Goal: Task Accomplishment & Management: Complete application form

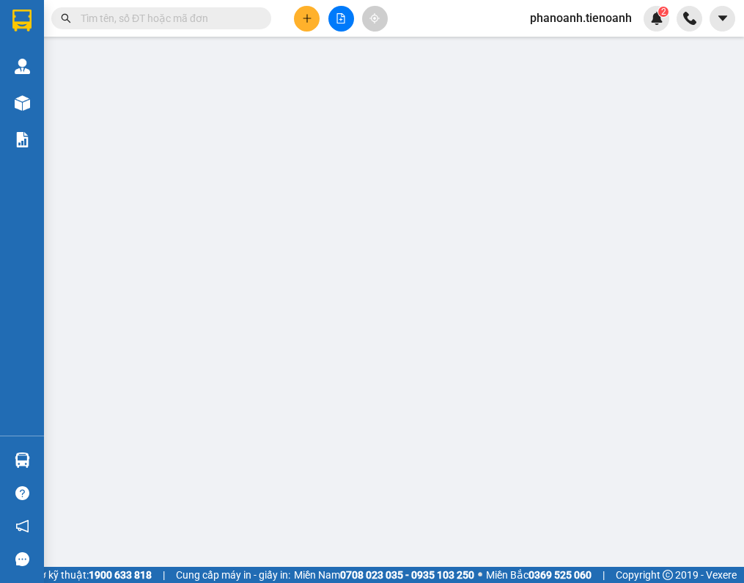
type input "0903858073"
type input "[PERSON_NAME]"
type input "0946842222"
type input "80.000"
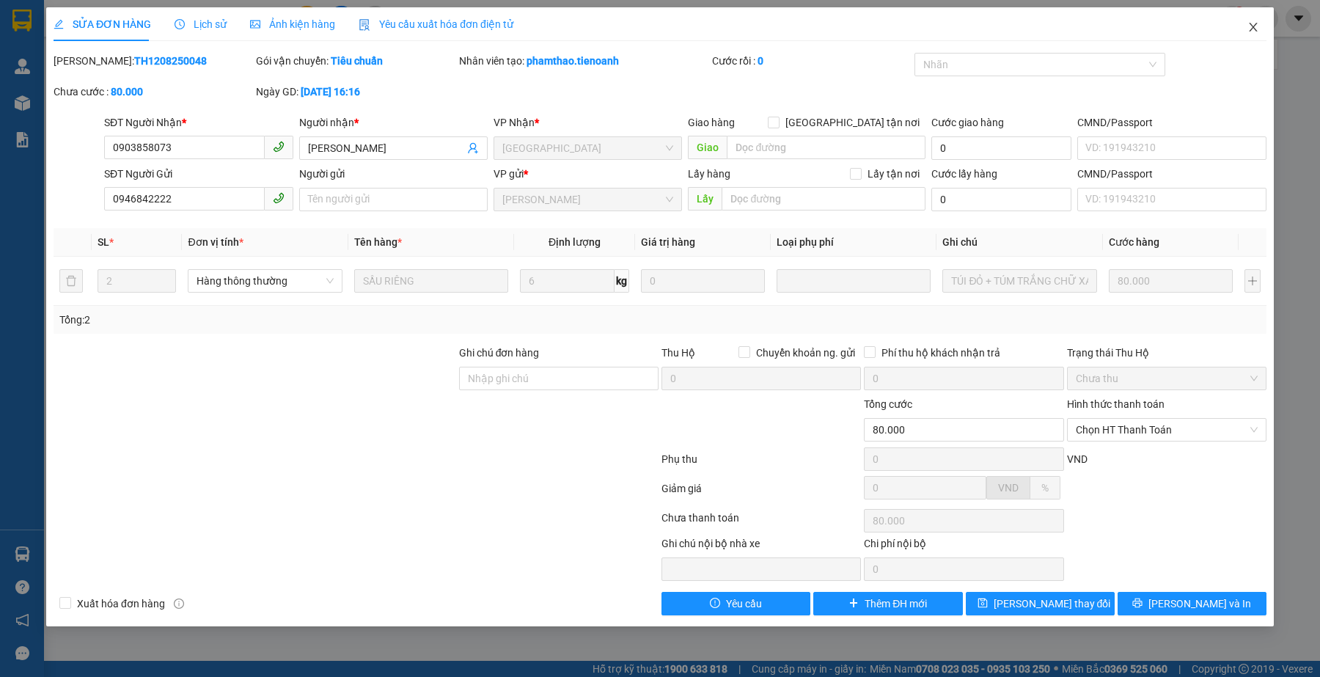
click at [744, 23] on icon "close" at bounding box center [1253, 27] width 12 height 12
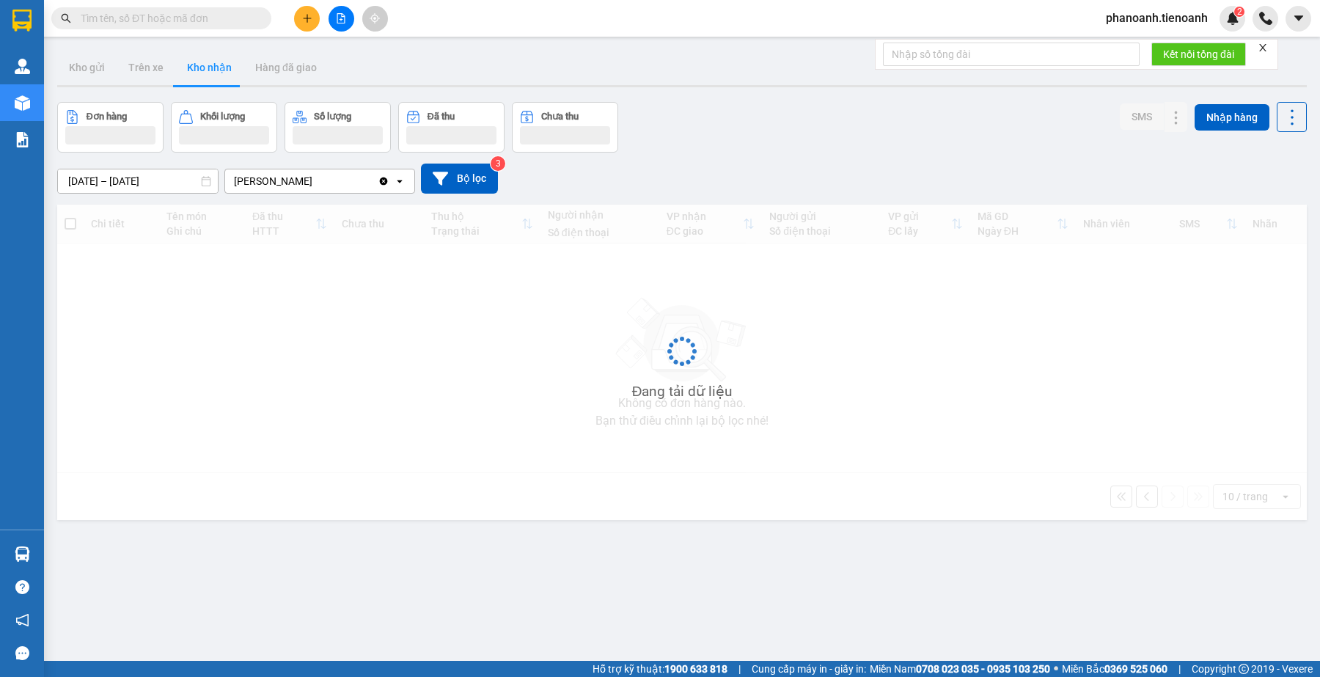
click at [164, 15] on input "text" at bounding box center [167, 18] width 173 height 16
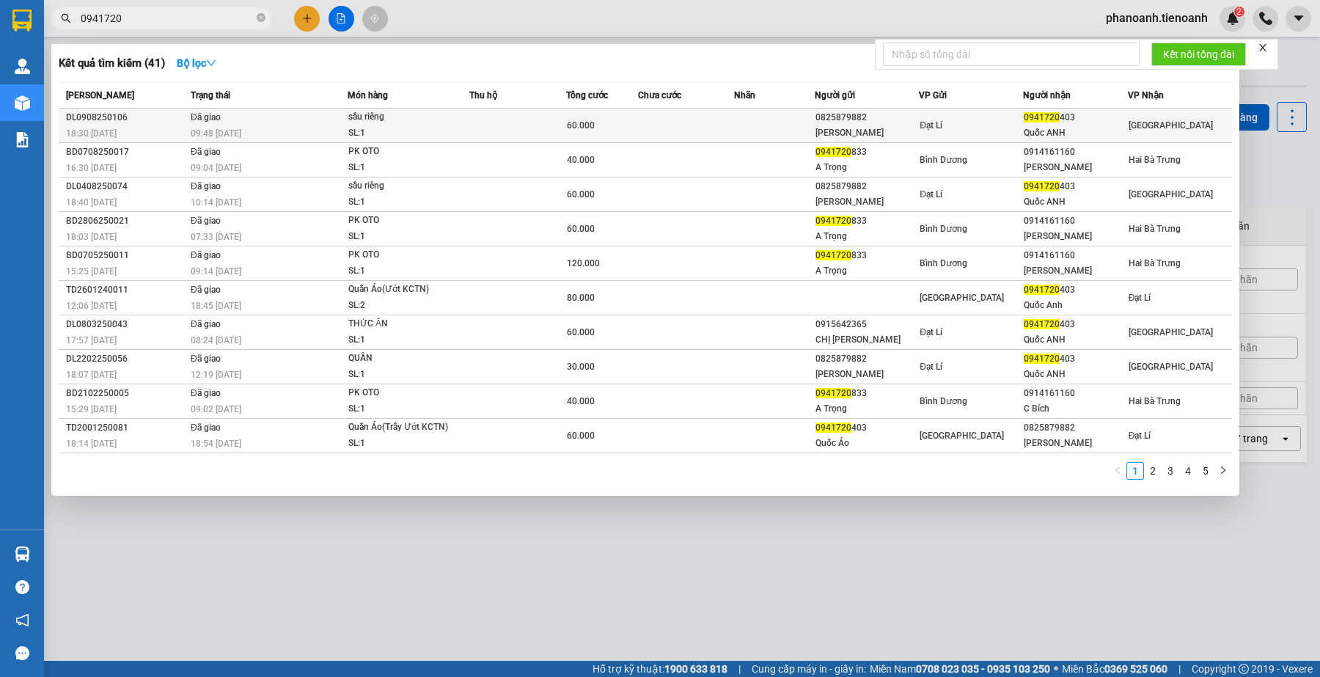
type input "0941720"
click at [715, 114] on td at bounding box center [686, 126] width 96 height 34
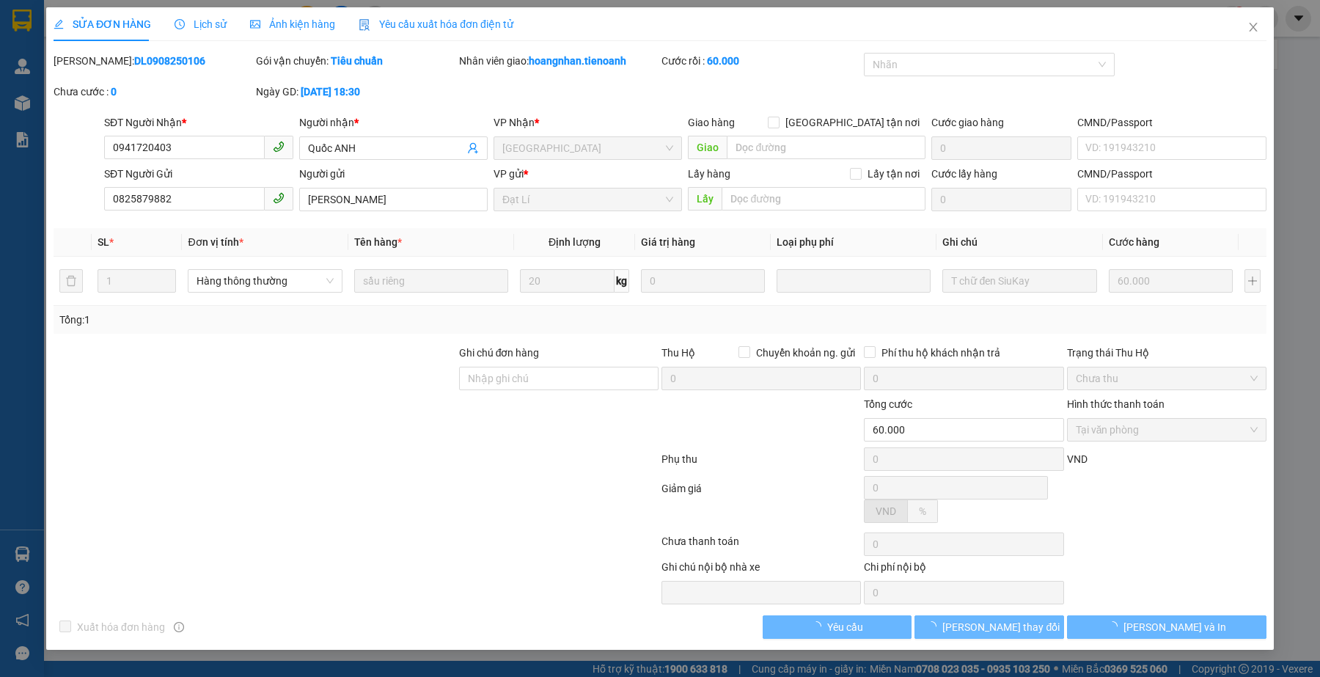
type input "0941720403"
type input "Quốc ANH"
type input "0825879882"
type input "Hoàng Anh"
type input "60.000"
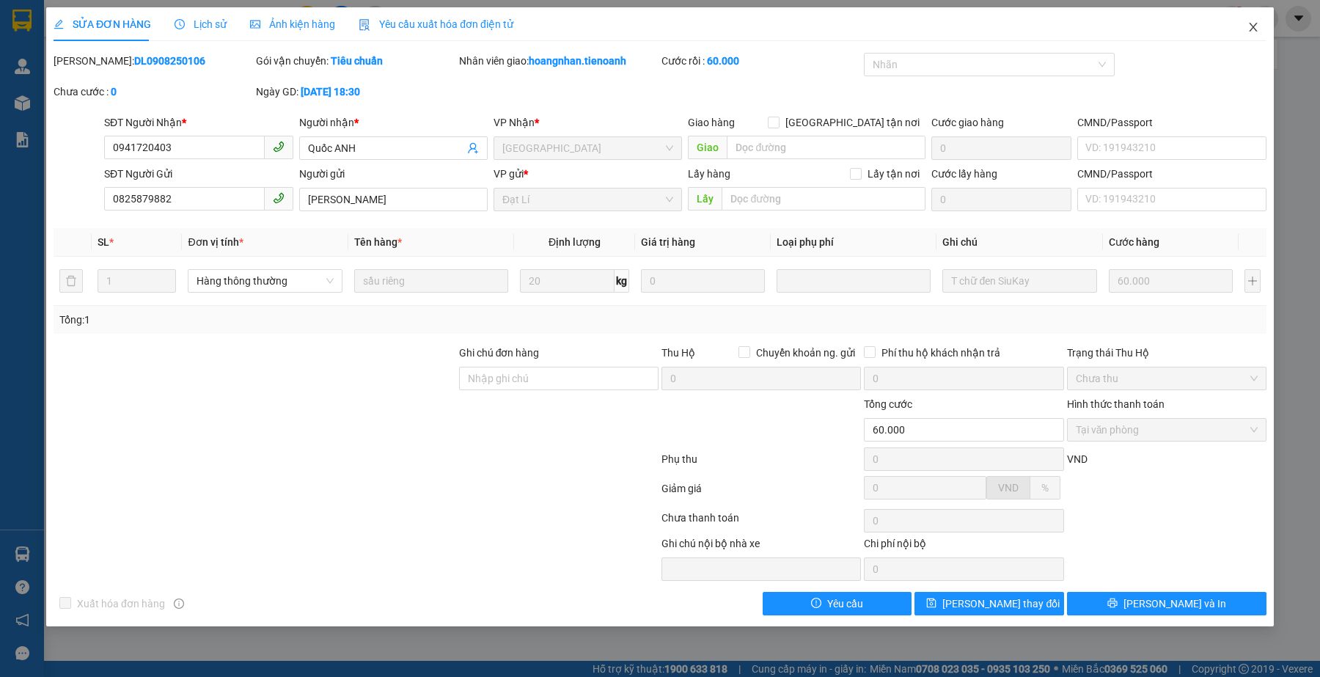
click at [1255, 30] on icon "close" at bounding box center [1253, 27] width 8 height 9
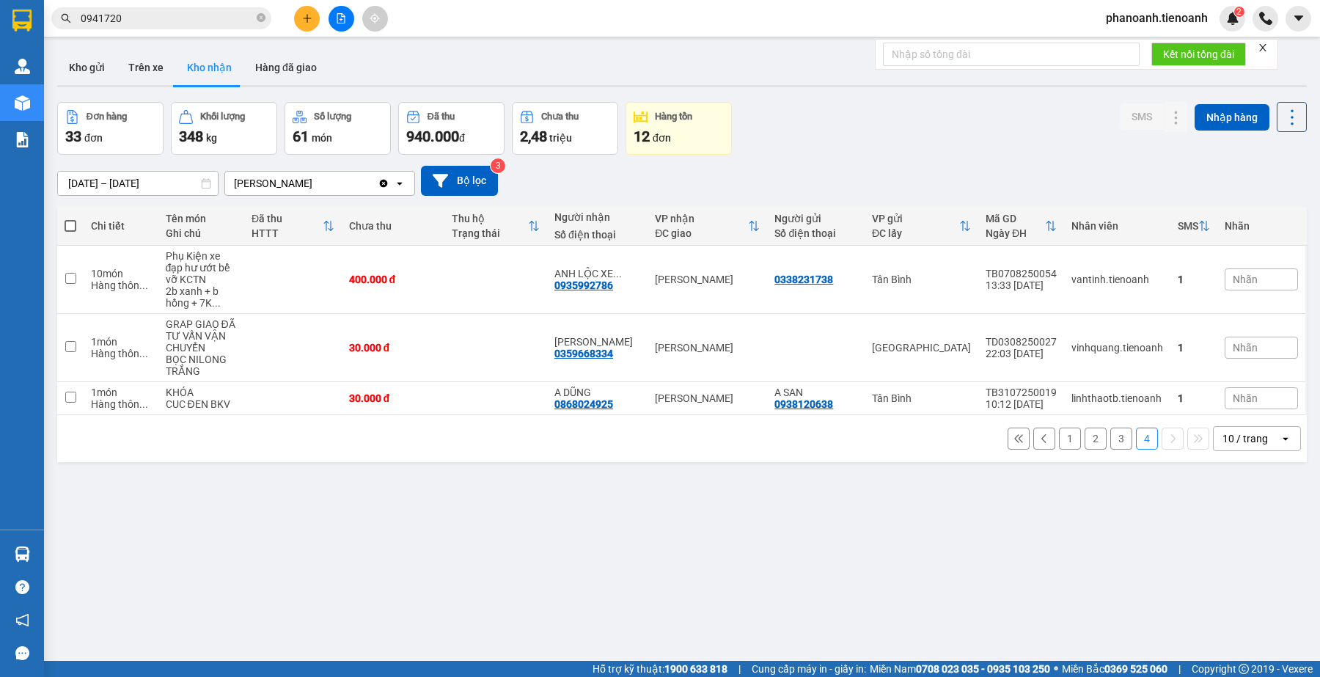
click at [1007, 433] on button at bounding box center [1018, 438] width 22 height 22
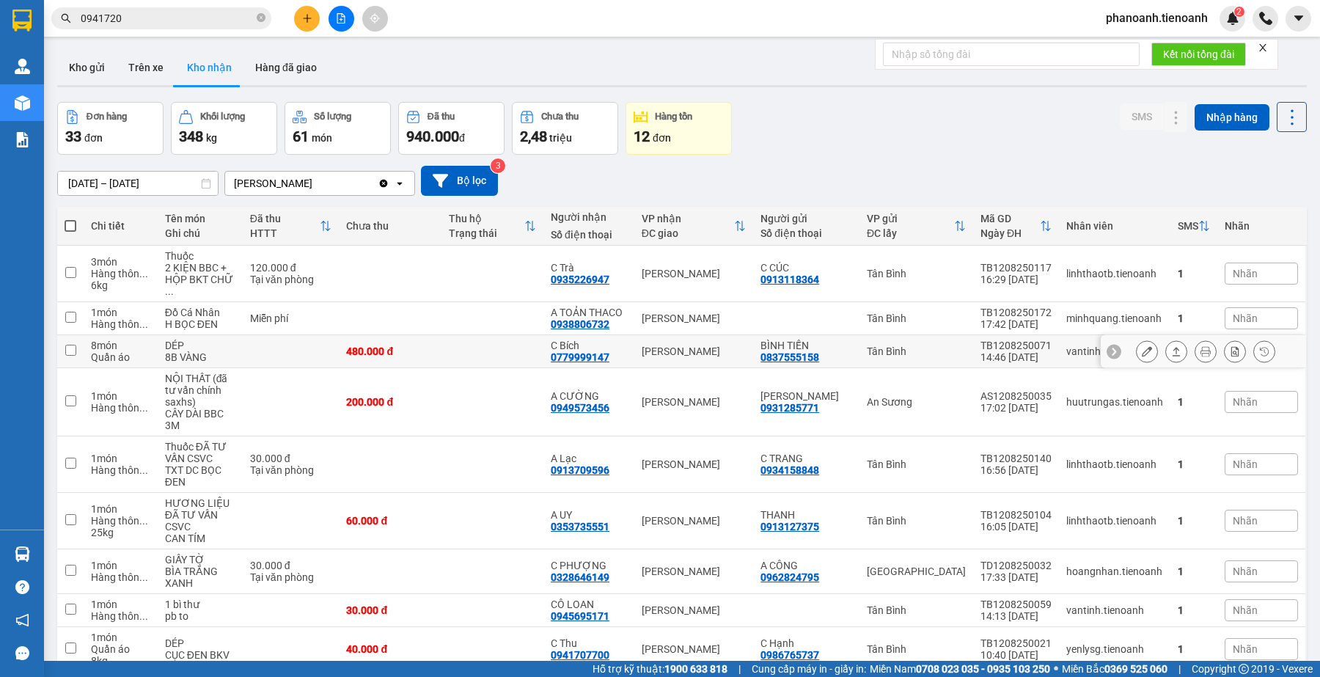
scroll to position [106, 0]
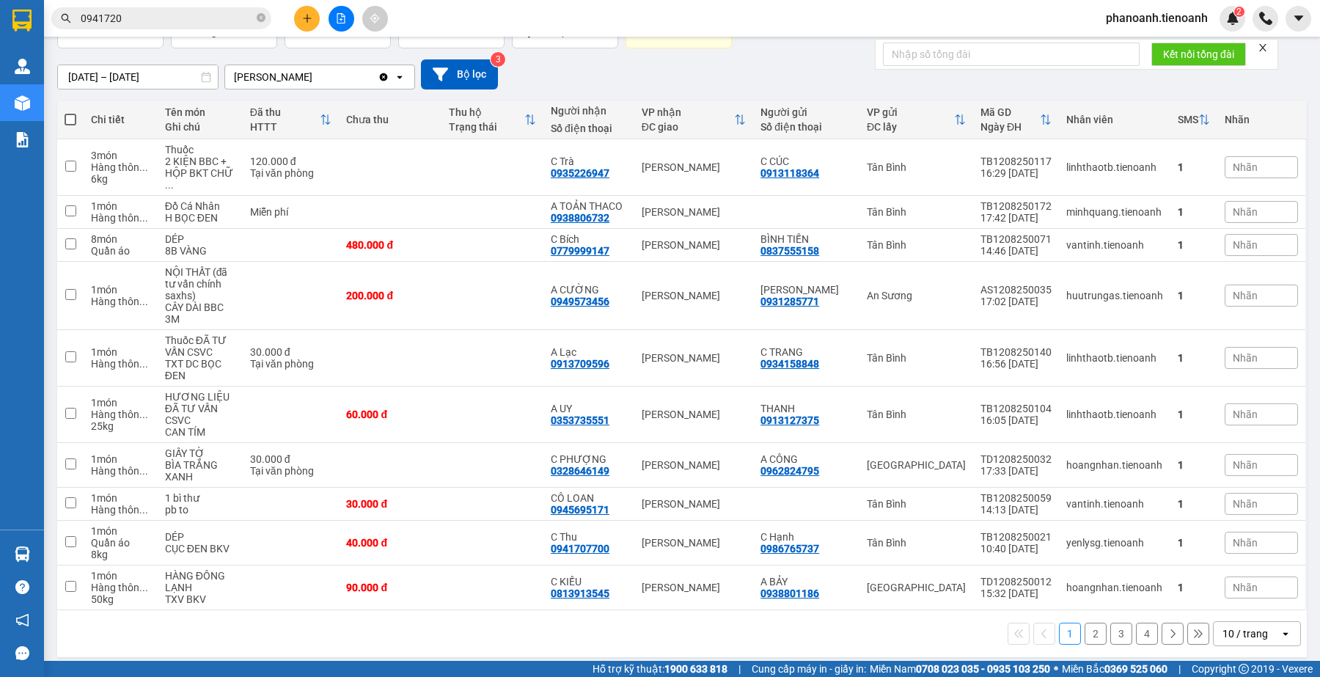
click at [1087, 624] on button "2" at bounding box center [1095, 634] width 22 height 22
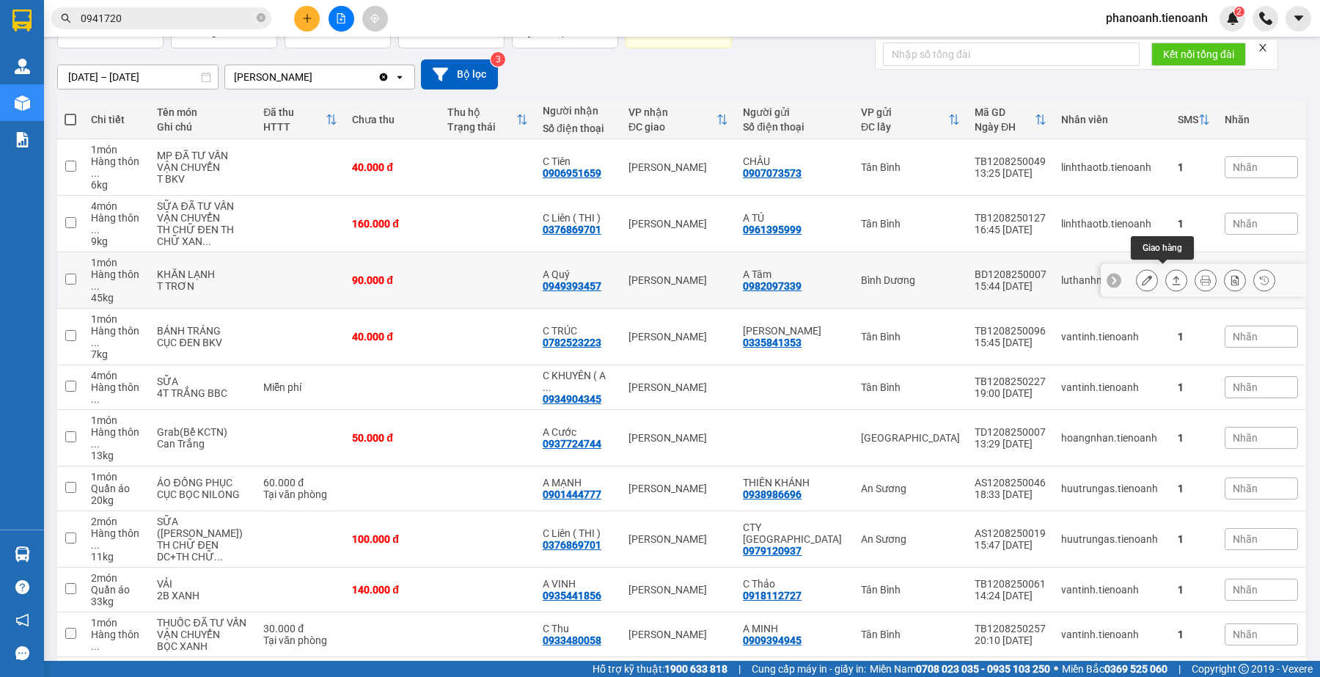
click at [1171, 279] on icon at bounding box center [1176, 280] width 10 height 10
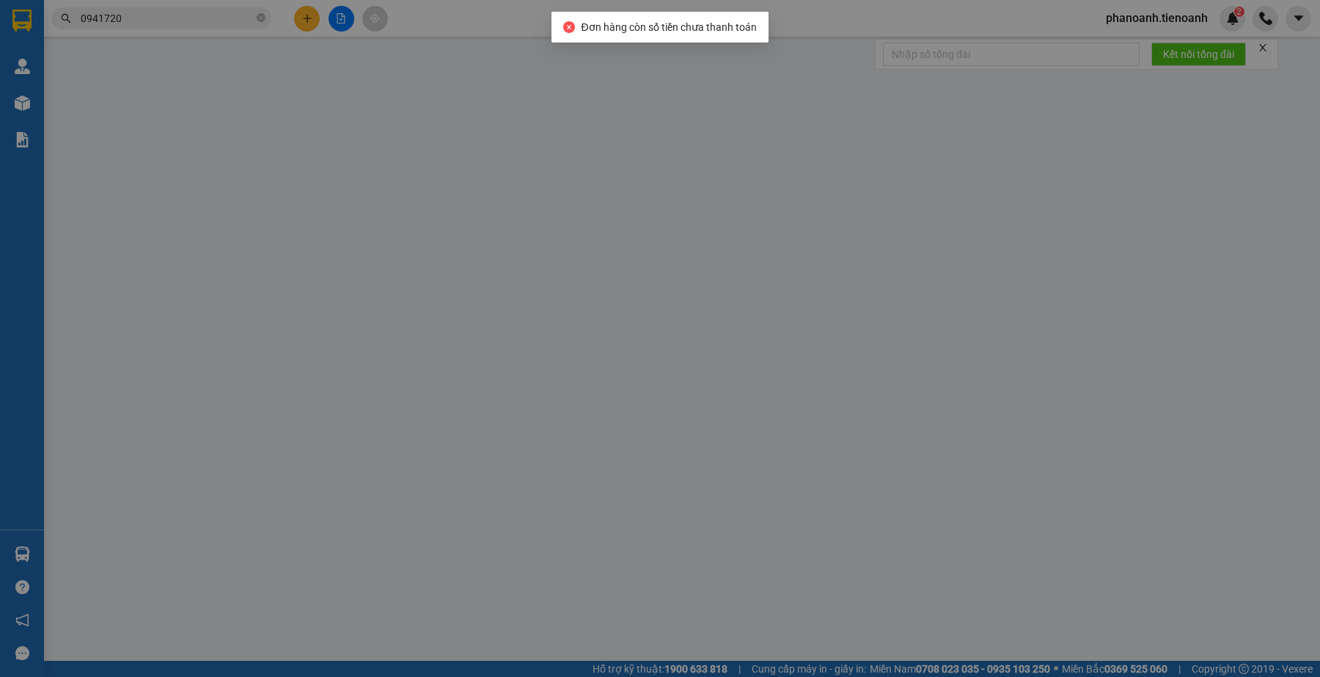
type input "0949393457"
type input "A Quý"
type input "0982097339"
type input "A Tâm"
type input "90.000"
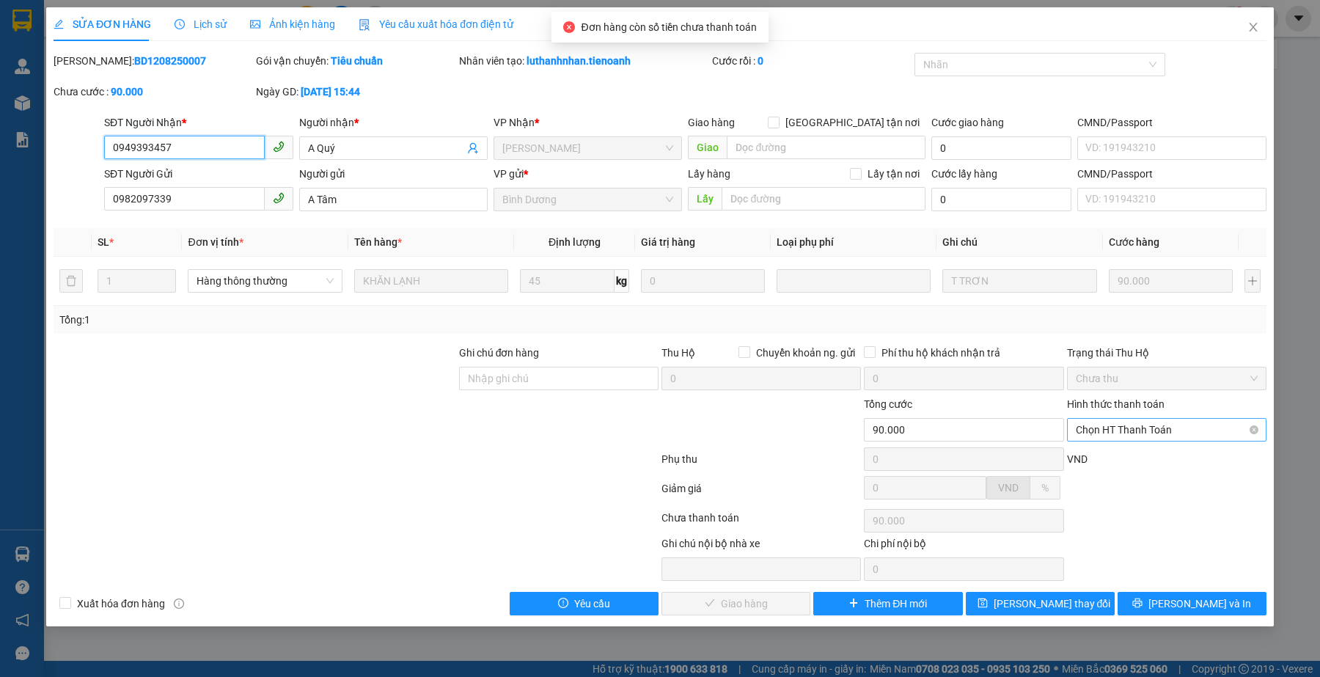
click at [1126, 438] on span "Chọn HT Thanh Toán" at bounding box center [1167, 430] width 182 height 22
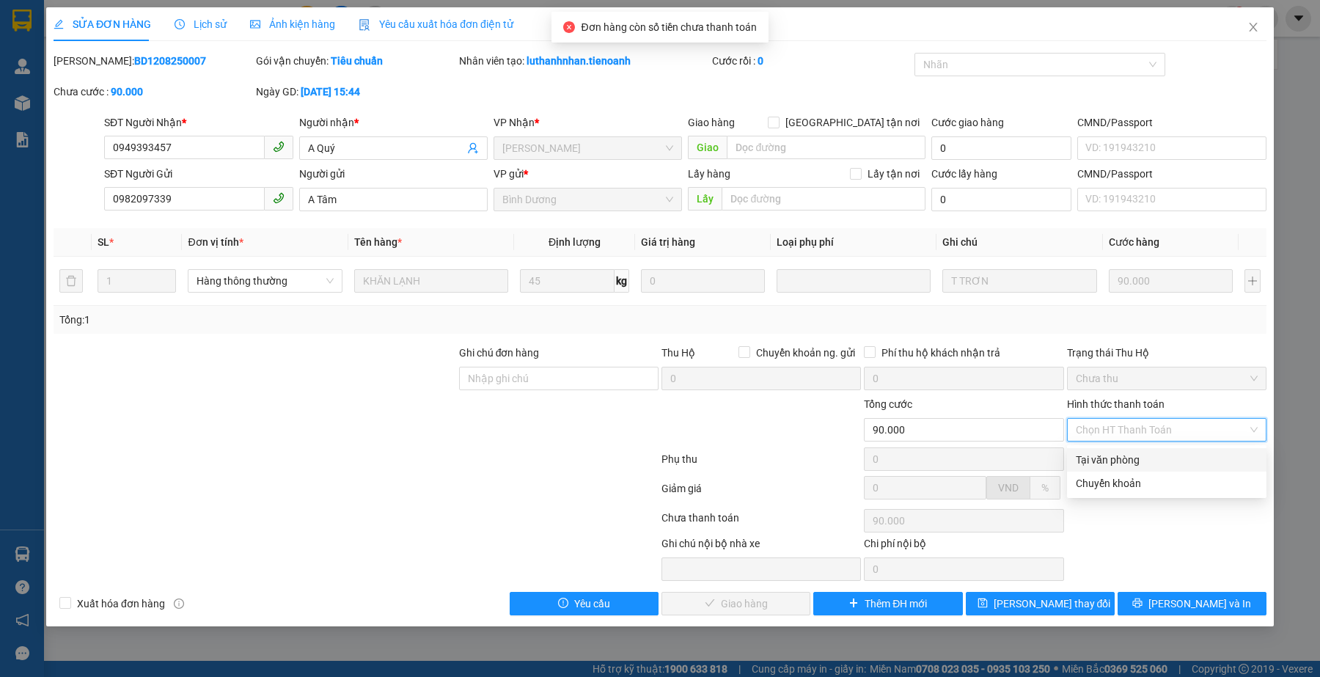
click at [1126, 453] on div "Tại văn phòng" at bounding box center [1167, 460] width 182 height 16
type input "0"
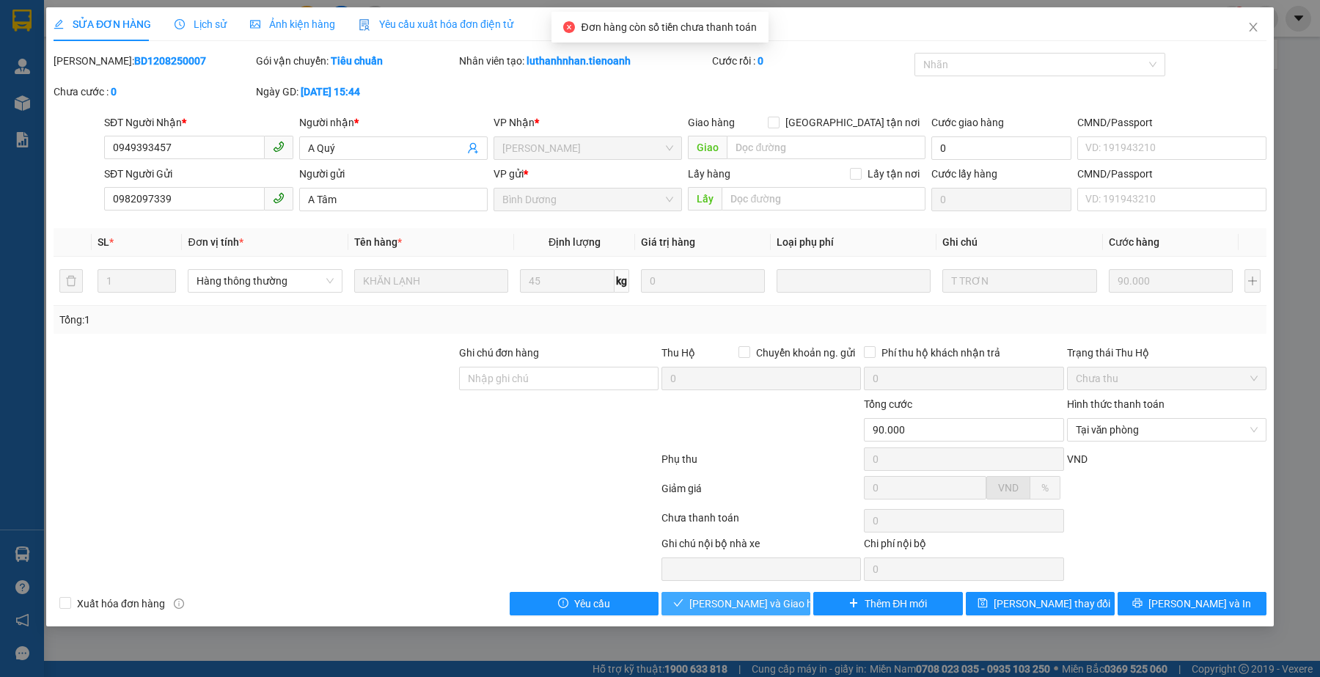
click at [733, 606] on span "Lưu và Giao hàng" at bounding box center [759, 603] width 141 height 16
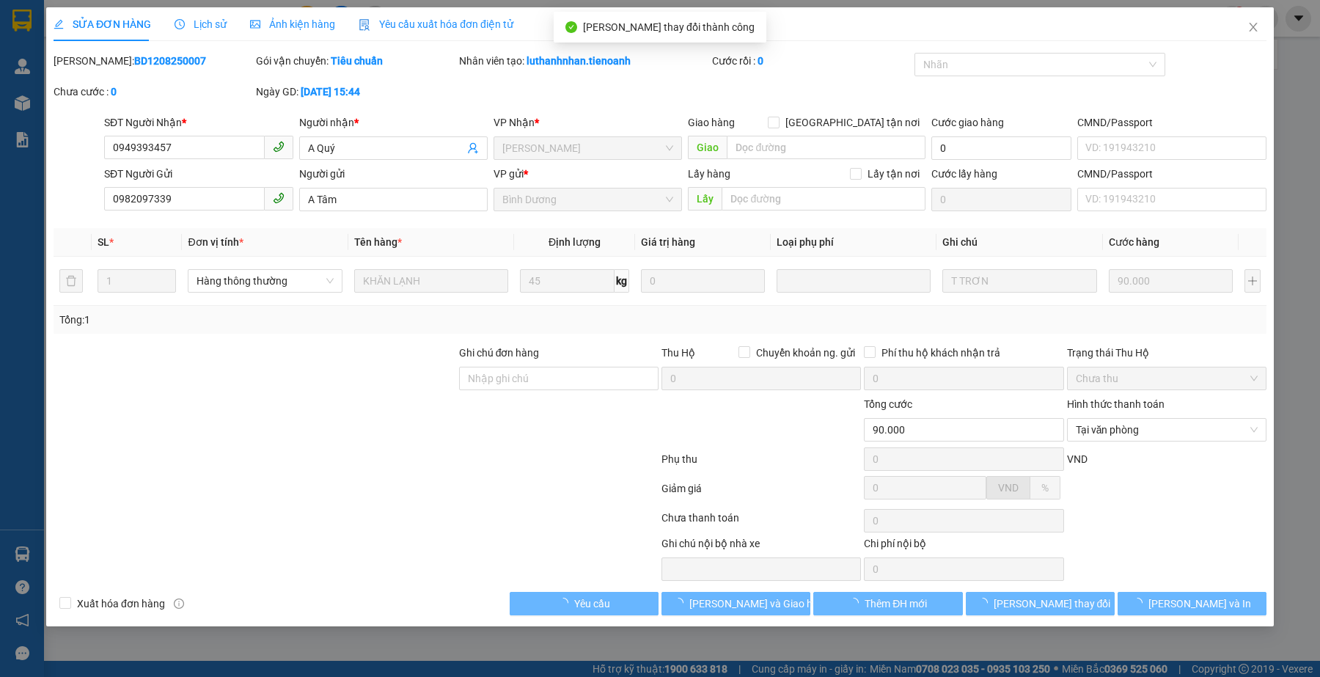
click at [321, 540] on div at bounding box center [229, 557] width 355 height 45
